Goal: Check status: Check status

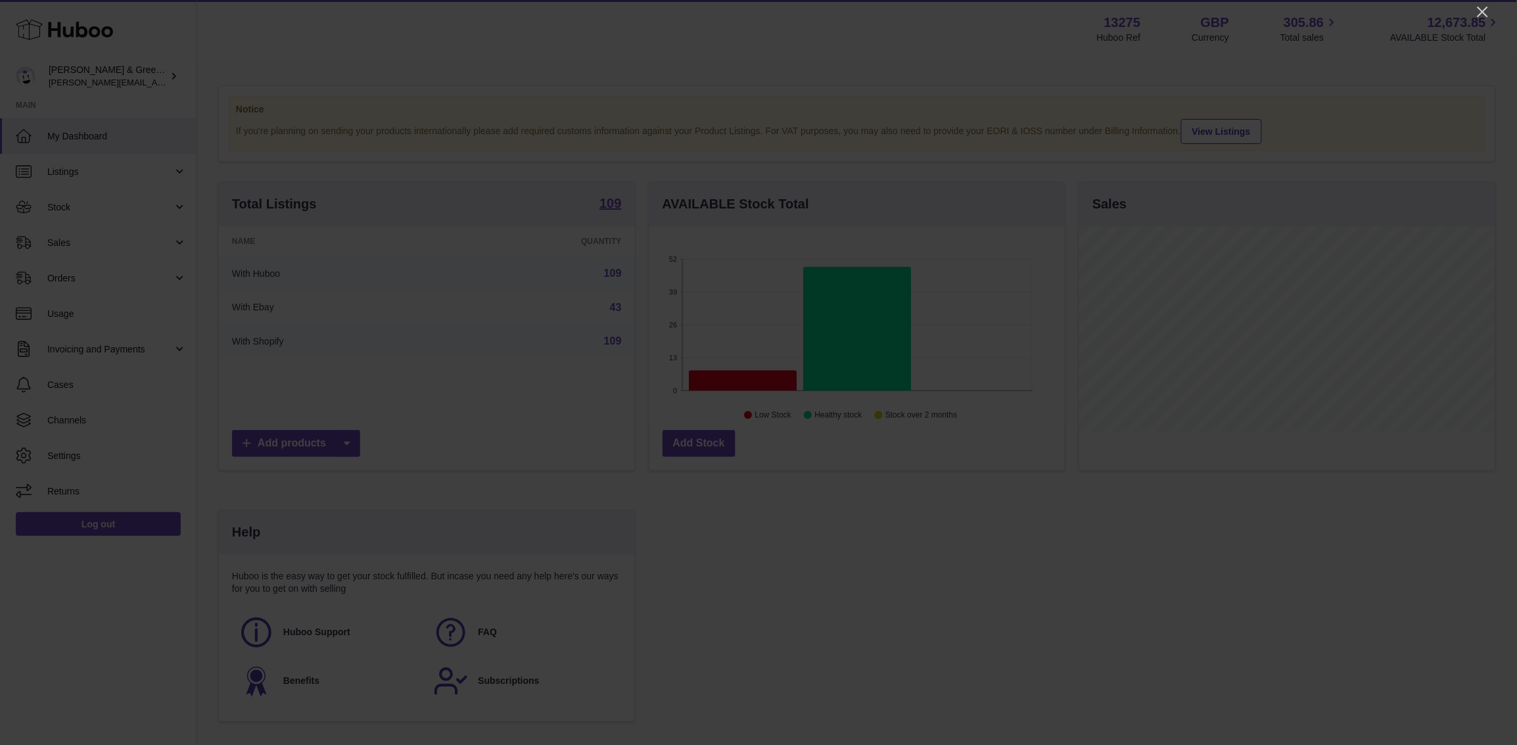
scroll to position [204, 416]
click at [1485, 16] on icon "Close" at bounding box center [1483, 12] width 16 height 16
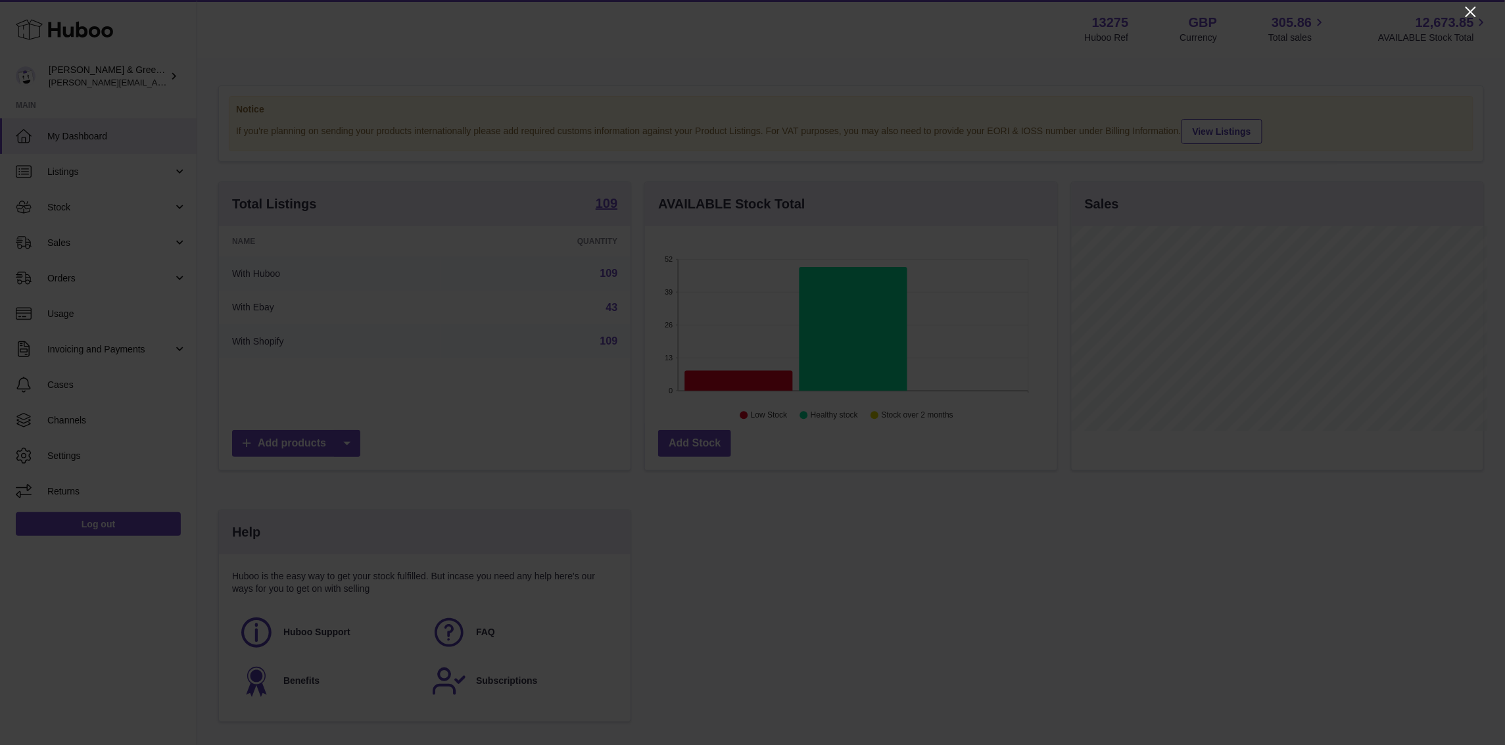
scroll to position [657087, 656881]
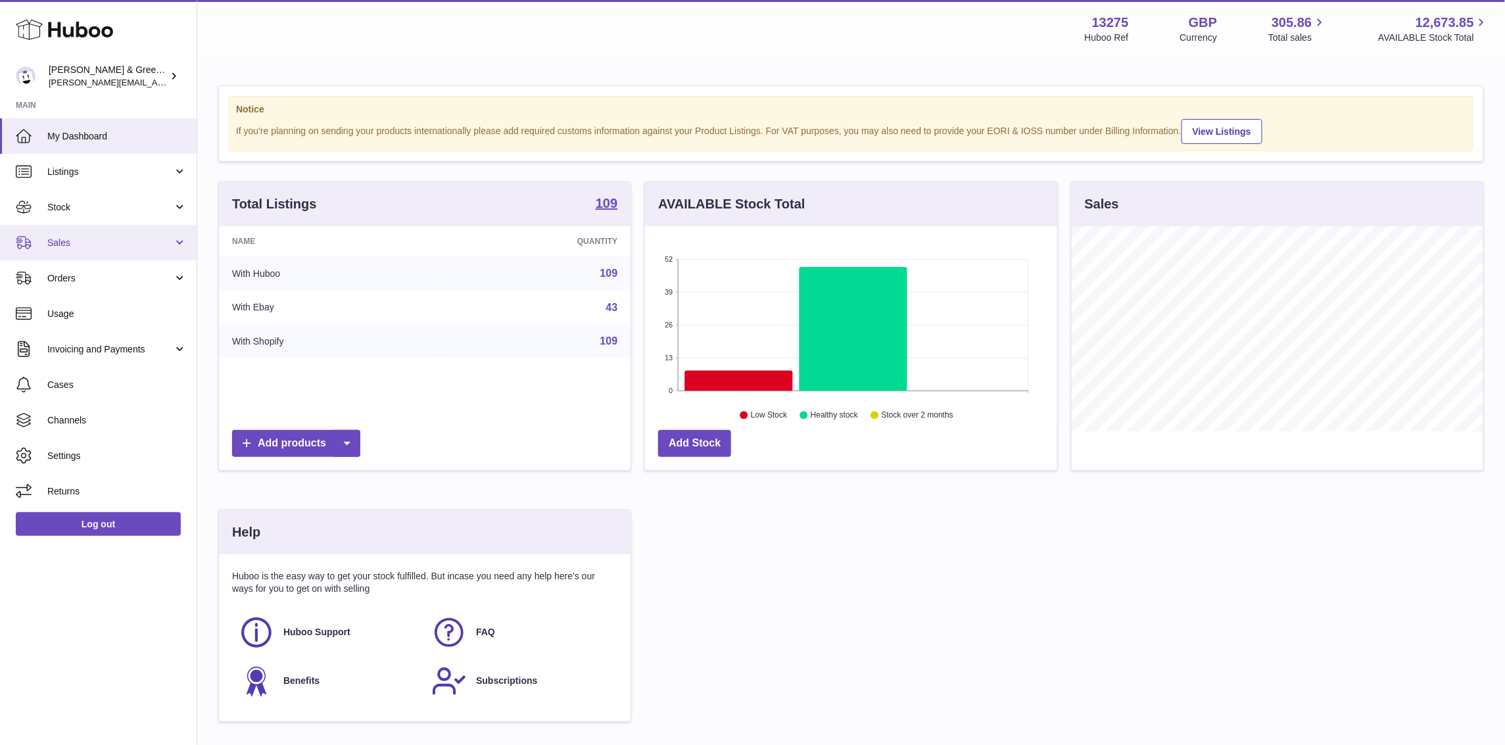
click at [179, 239] on link "Sales" at bounding box center [98, 242] width 197 height 35
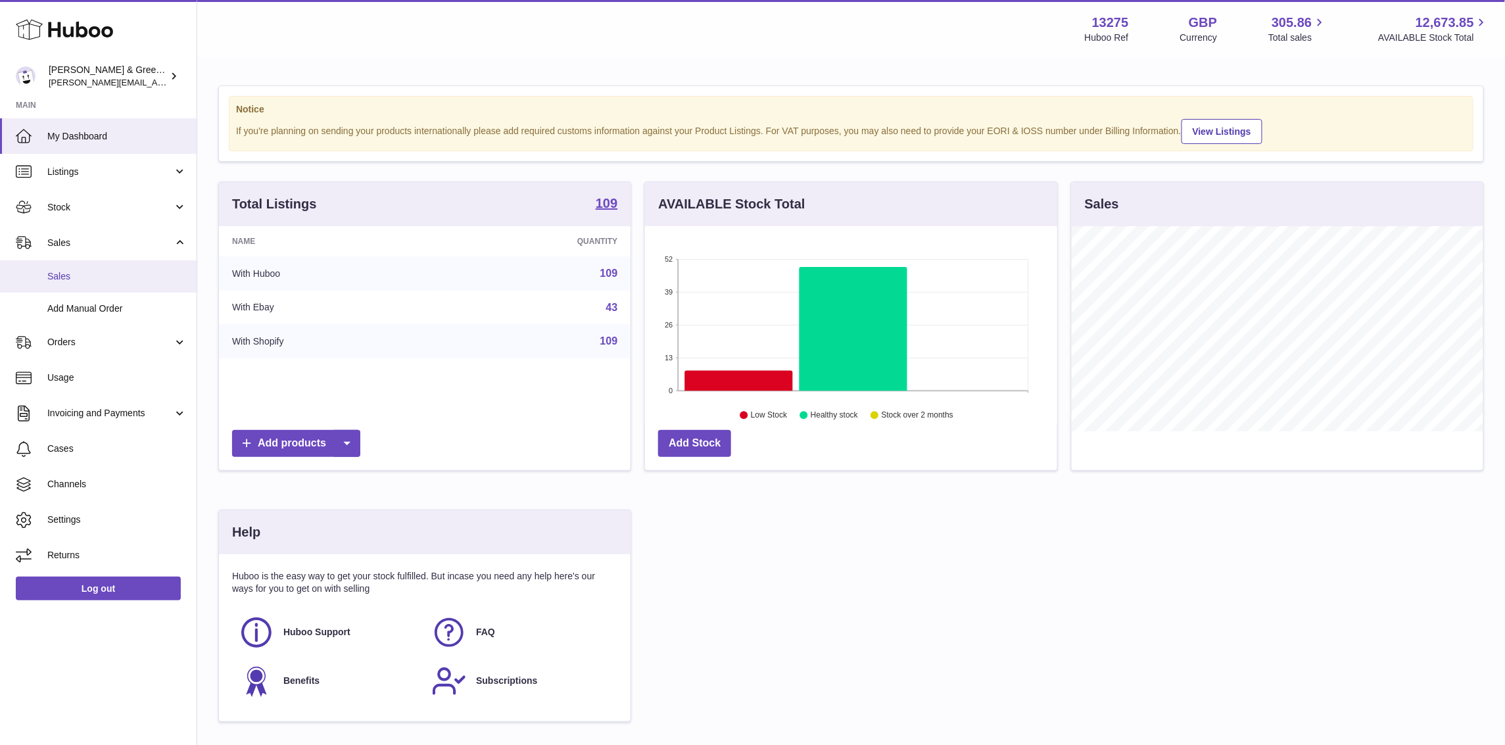
click at [130, 266] on link "Sales" at bounding box center [98, 276] width 197 height 32
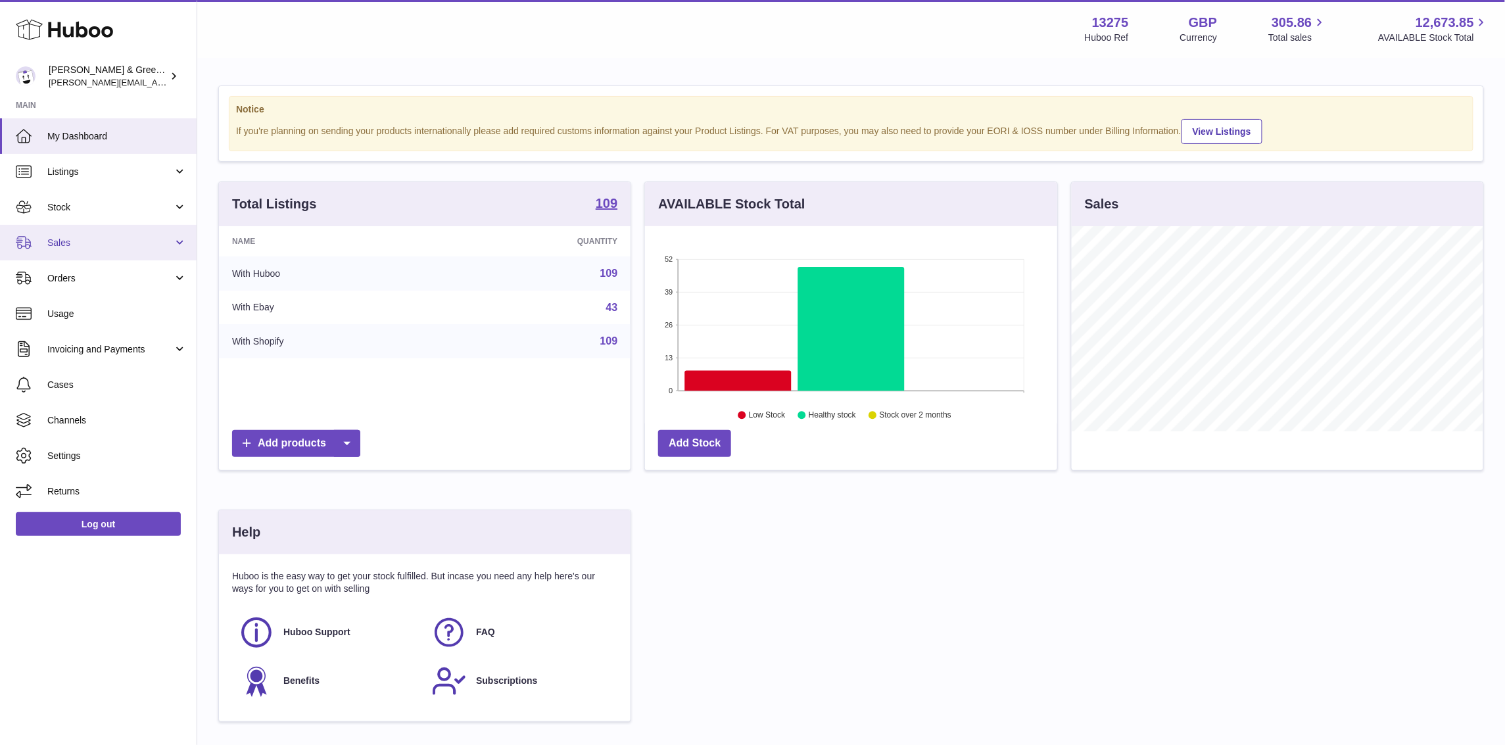
click at [94, 237] on span "Sales" at bounding box center [110, 243] width 126 height 12
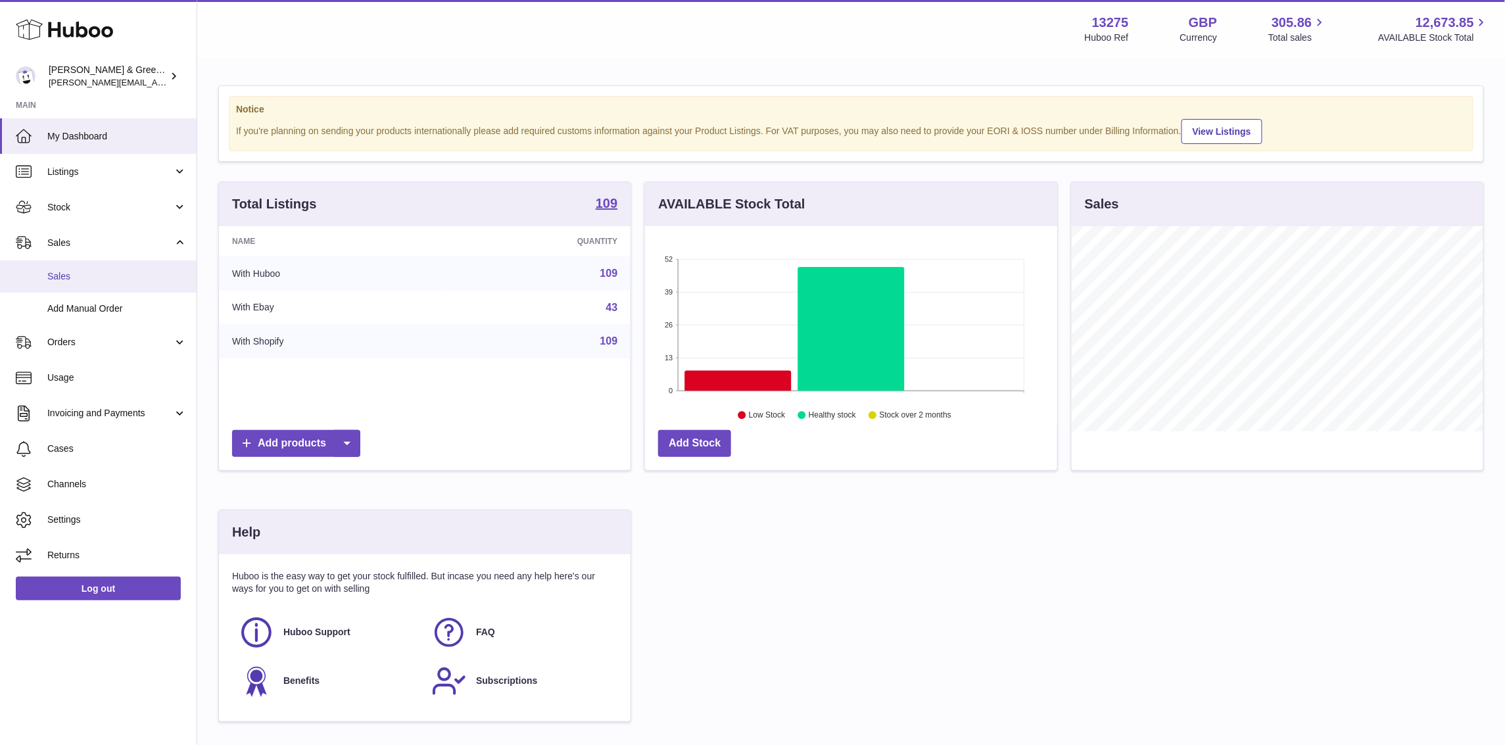
click at [86, 277] on span "Sales" at bounding box center [116, 276] width 139 height 12
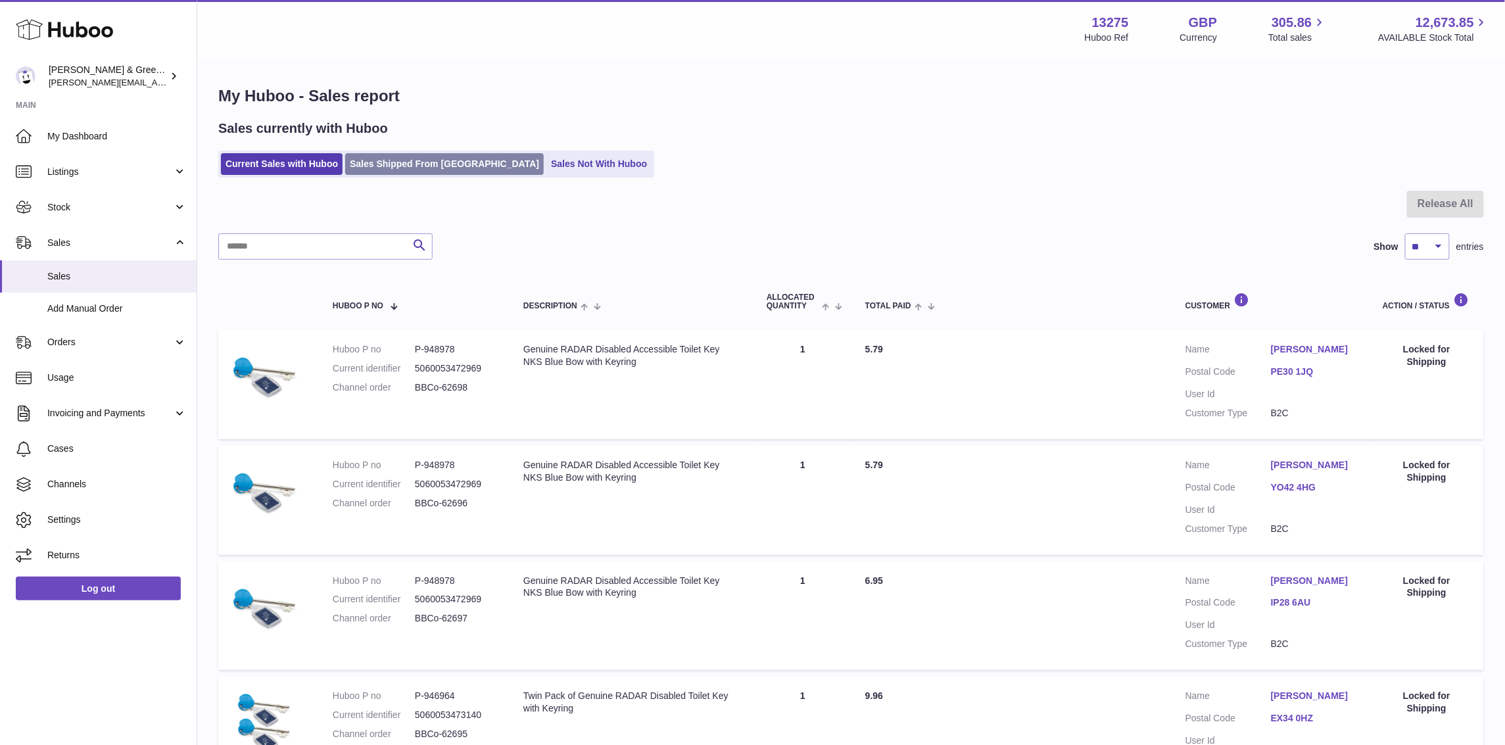
click at [455, 164] on link "Sales Shipped From Huboo" at bounding box center [444, 164] width 199 height 22
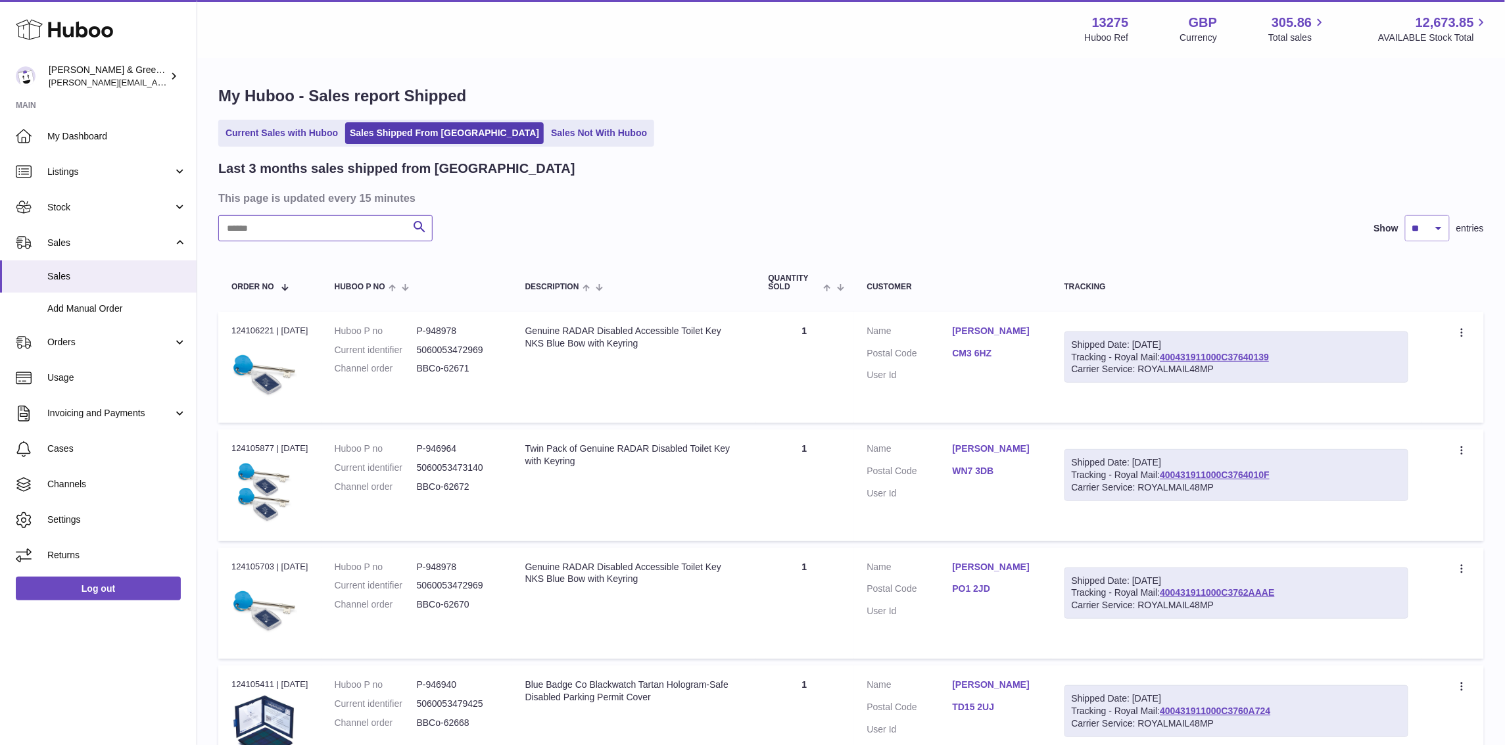
click at [339, 222] on input "text" at bounding box center [325, 228] width 214 height 26
paste input "**********"
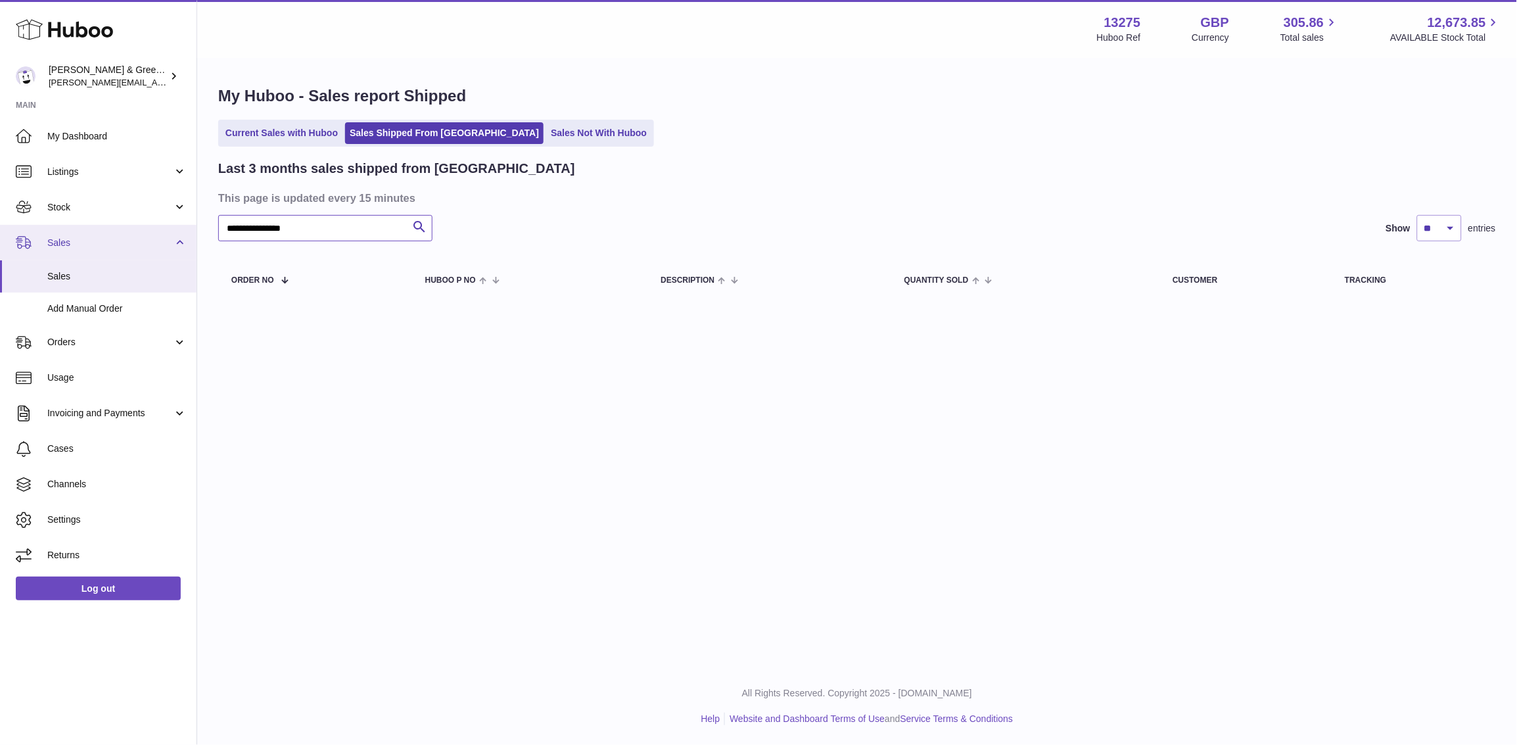
drag, startPoint x: 247, startPoint y: 223, endPoint x: 95, endPoint y: 245, distance: 153.3
click at [95, 243] on div "Huboo Evans & Green Ltd ellen@bluebadgecompany.co.uk Main My Dashboard Listings…" at bounding box center [758, 372] width 1517 height 745
drag, startPoint x: 248, startPoint y: 234, endPoint x: 197, endPoint y: 241, distance: 51.8
click at [197, 241] on div "**********" at bounding box center [857, 194] width 1320 height 271
drag, startPoint x: 290, startPoint y: 234, endPoint x: 93, endPoint y: 216, distance: 198.0
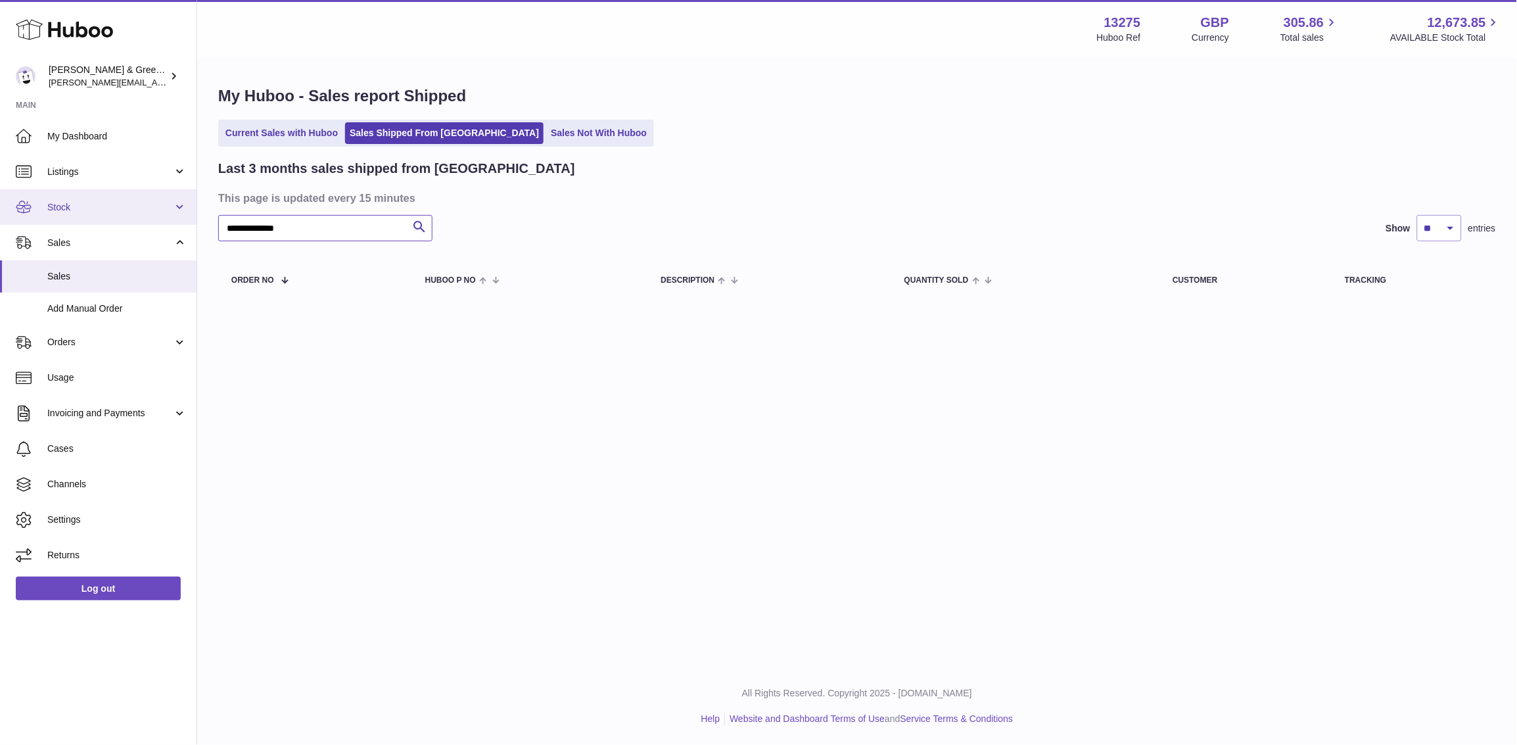
click at [93, 216] on div "Huboo Evans & Green Ltd ellen@bluebadgecompany.co.uk Main My Dashboard Listings…" at bounding box center [758, 372] width 1517 height 745
drag, startPoint x: 315, startPoint y: 227, endPoint x: 72, endPoint y: 223, distance: 242.6
click at [72, 223] on div "Huboo Evans & Green Ltd ellen@bluebadgecompany.co.uk Main My Dashboard Listings…" at bounding box center [758, 372] width 1517 height 745
paste input "text"
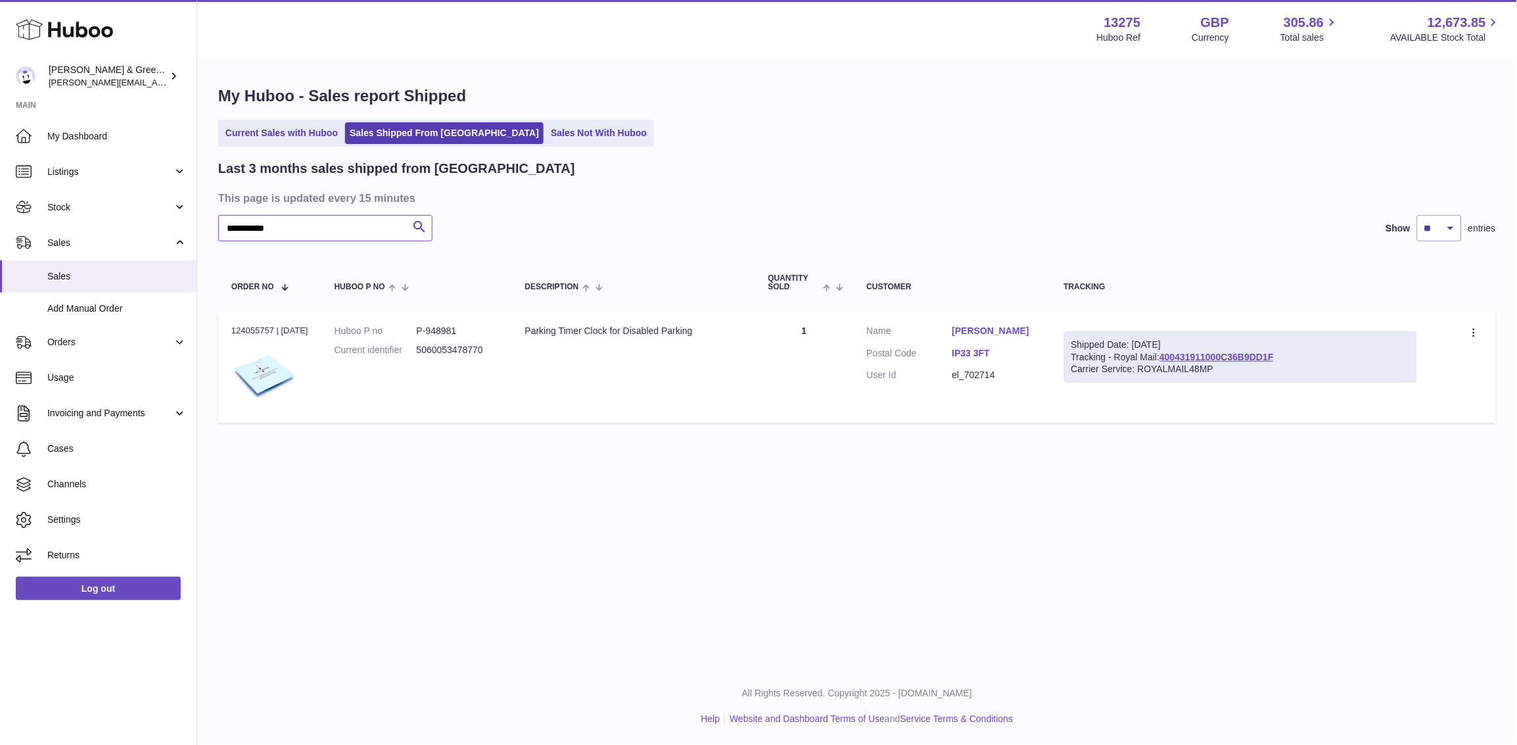
click at [248, 229] on input "*********" at bounding box center [325, 228] width 214 height 26
type input "*********"
